Goal: Information Seeking & Learning: Learn about a topic

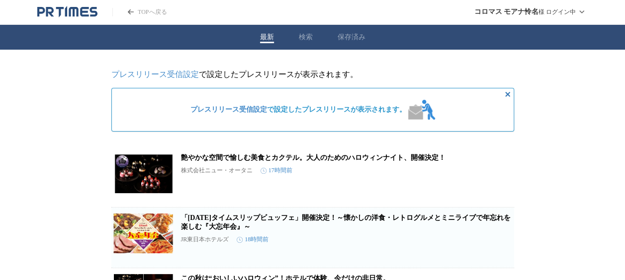
click at [295, 36] on div "最新 検索 保存済み" at bounding box center [312, 37] width 625 height 25
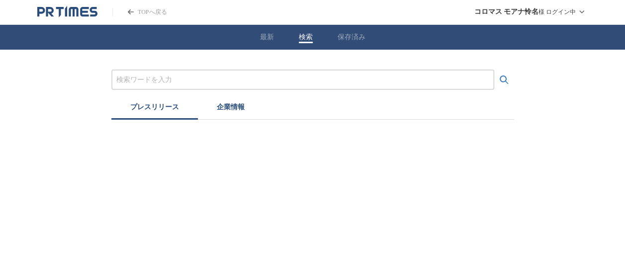
click at [305, 38] on button "検索" at bounding box center [306, 37] width 14 height 9
click at [290, 82] on input "プレスリリースおよび企業を検索する" at bounding box center [306, 80] width 373 height 11
type input "h"
type input "ホテル"
click at [498, 70] on button "検索する" at bounding box center [508, 80] width 20 height 20
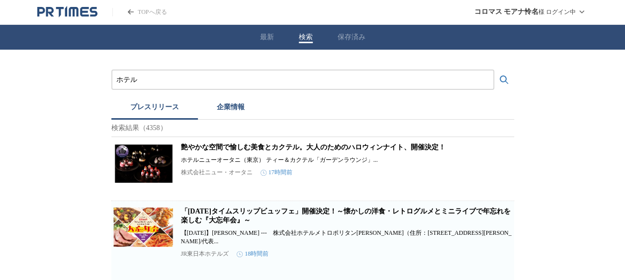
scroll to position [75, 0]
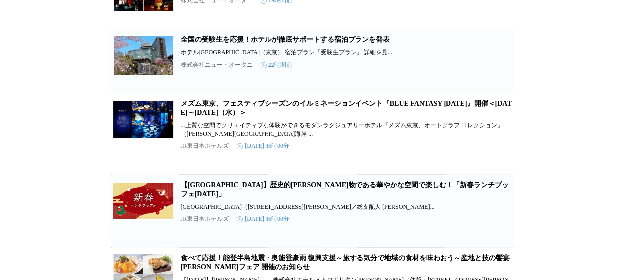
scroll to position [0, 0]
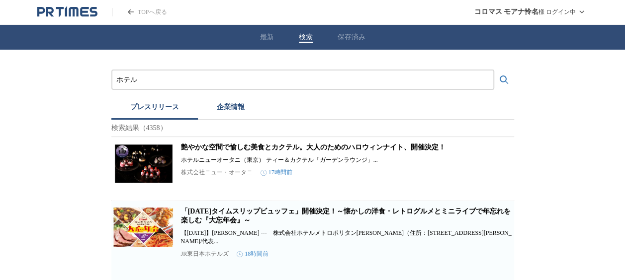
click at [74, 7] on icon "PR TIMESのトップページはこちら" at bounding box center [73, 11] width 9 height 9
